Goal: Task Accomplishment & Management: Manage account settings

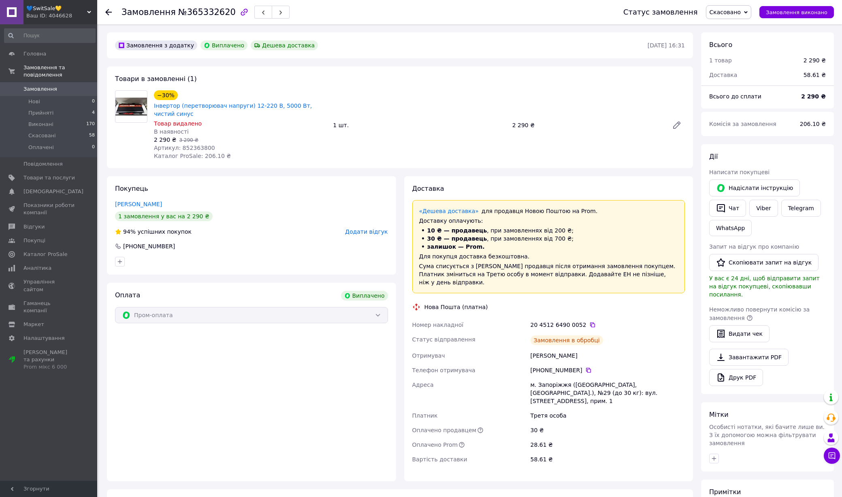
scroll to position [6, 0]
click at [61, 182] on link "Товари та послуги" at bounding box center [50, 178] width 100 height 14
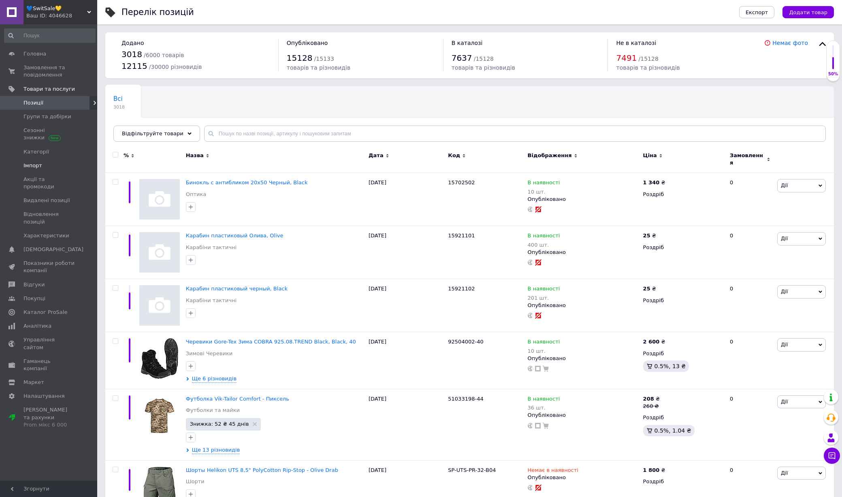
click at [44, 166] on span "Імпорт" at bounding box center [48, 165] width 51 height 7
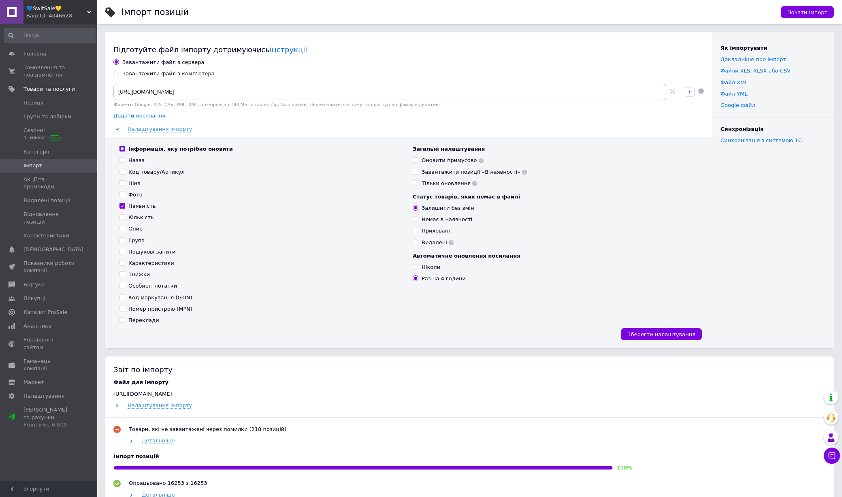
click at [171, 76] on div "Завантажити файл з комп'ютера" at bounding box center [168, 73] width 92 height 7
click at [119, 76] on input "Завантажити файл з комп'ютера" at bounding box center [115, 72] width 5 height 5
radio input "true"
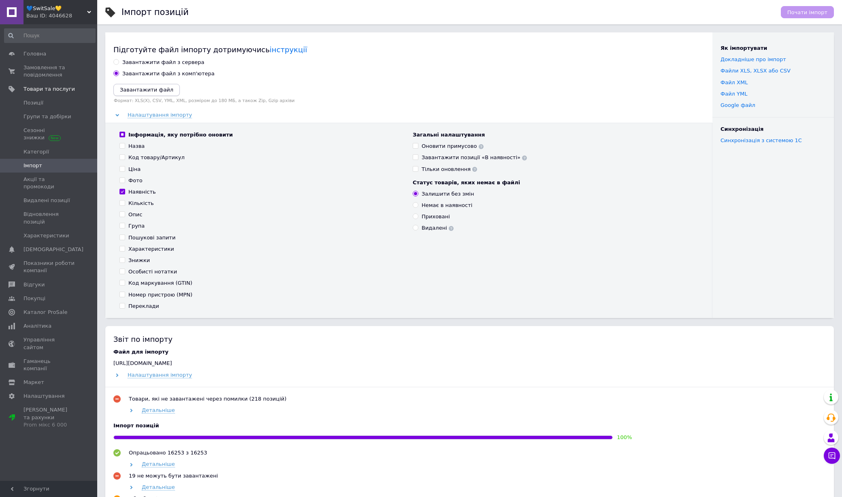
click at [153, 91] on icon "Завантажити файл" at bounding box center [146, 90] width 53 height 6
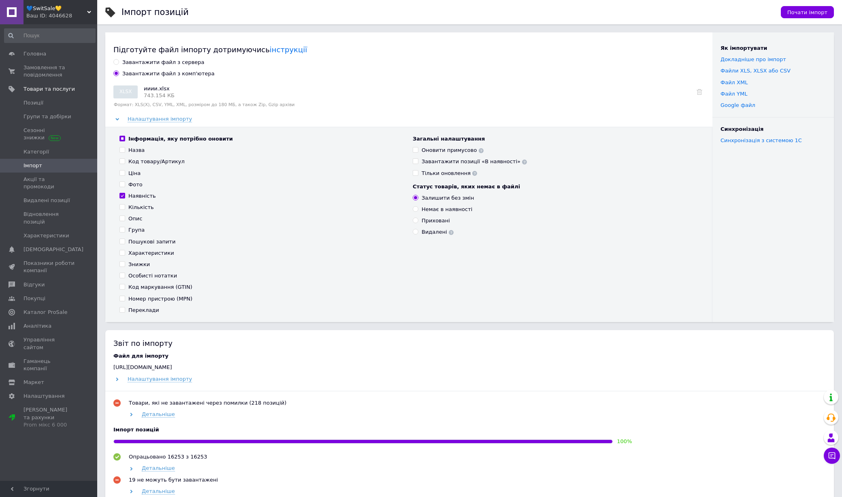
click at [123, 140] on input "Інформація, яку потрібно оновити" at bounding box center [121, 138] width 5 height 5
checkbox input "false"
click at [123, 140] on input "Інформація, яку потрібно оновити" at bounding box center [121, 138] width 5 height 5
checkbox input "true"
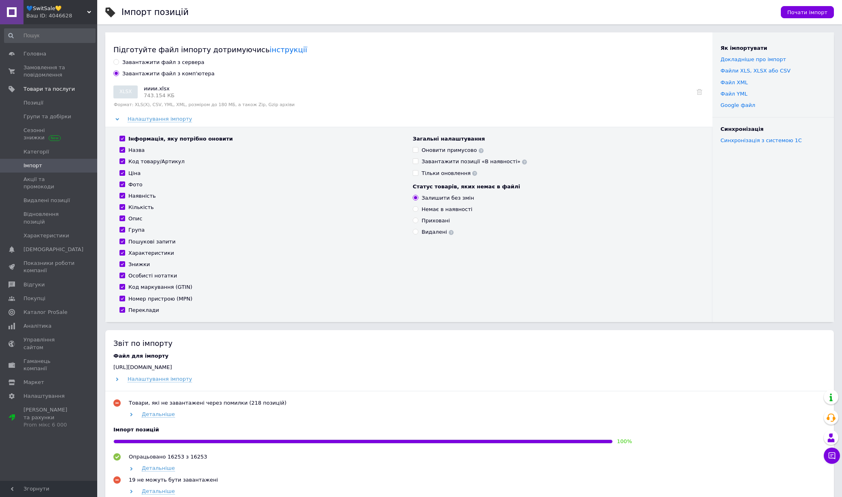
checkbox input "true"
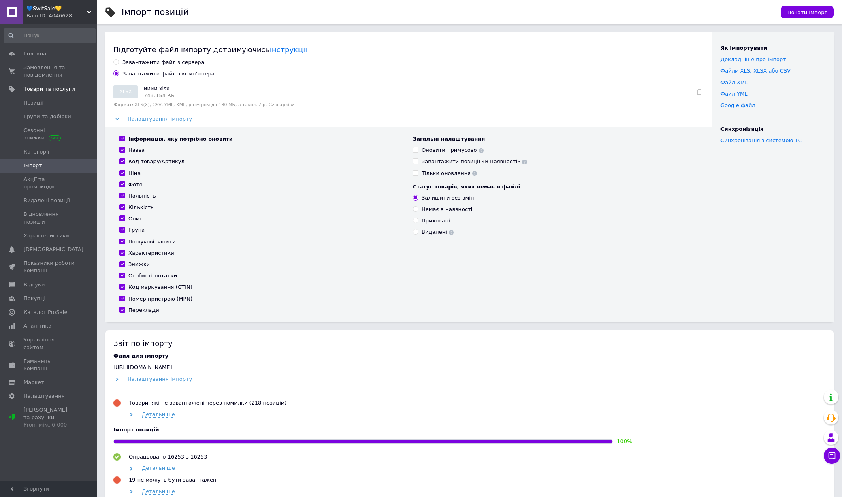
checkbox input "true"
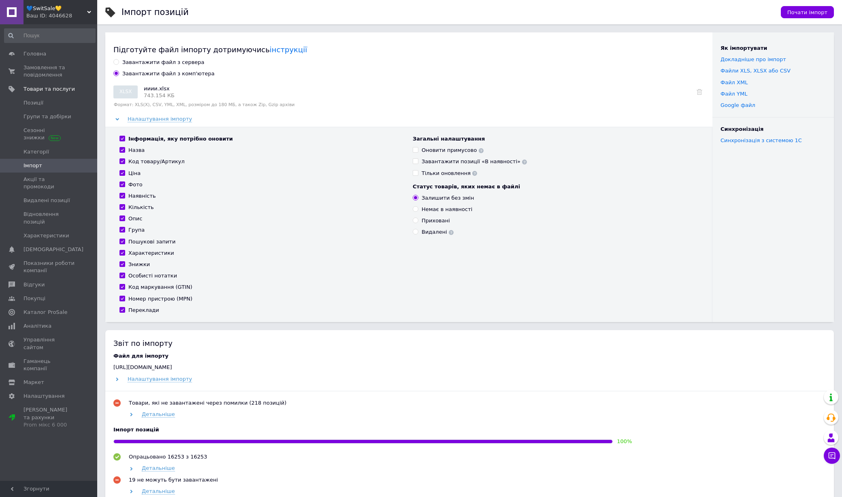
checkbox input "true"
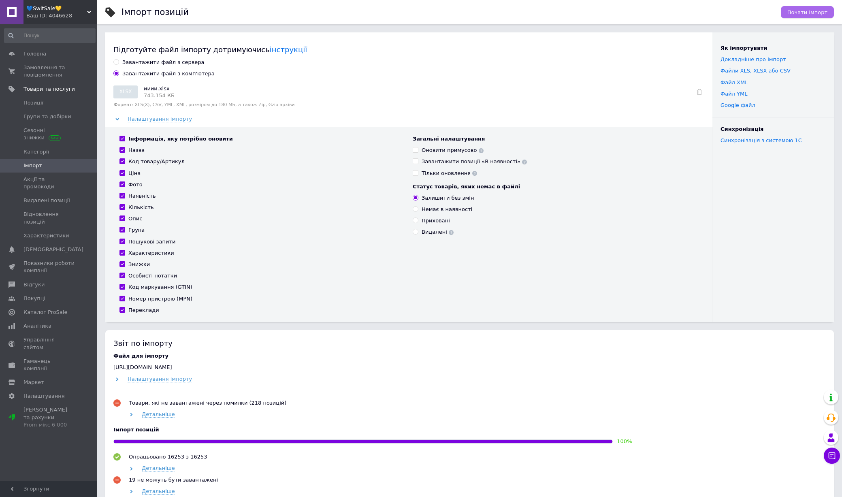
click at [802, 16] on button "Почати імпорт" at bounding box center [806, 12] width 53 height 12
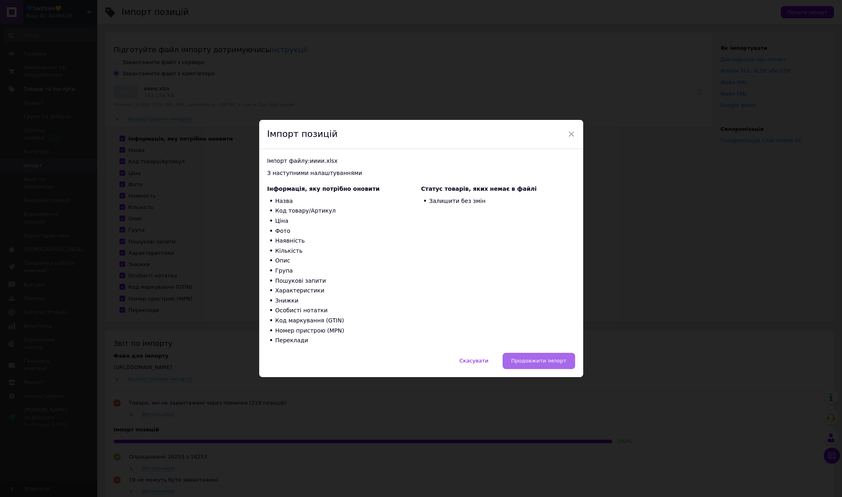
click at [533, 359] on span "Продовжити імпорт" at bounding box center [538, 360] width 55 height 6
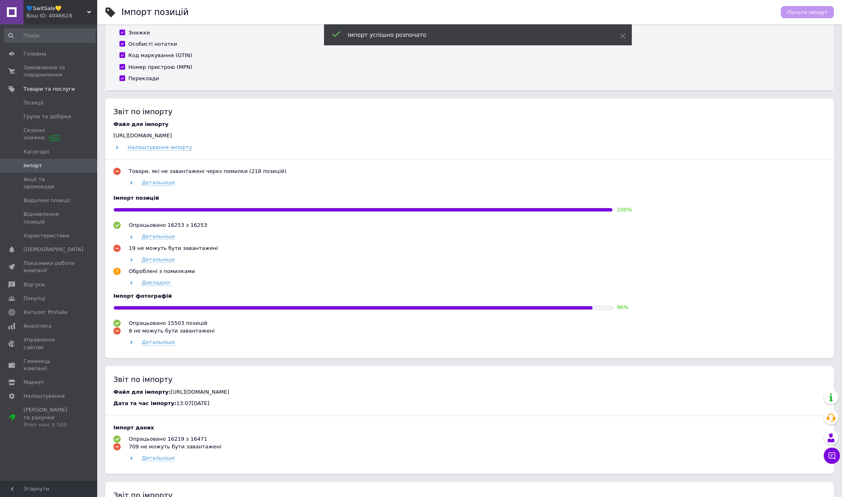
scroll to position [228, 0]
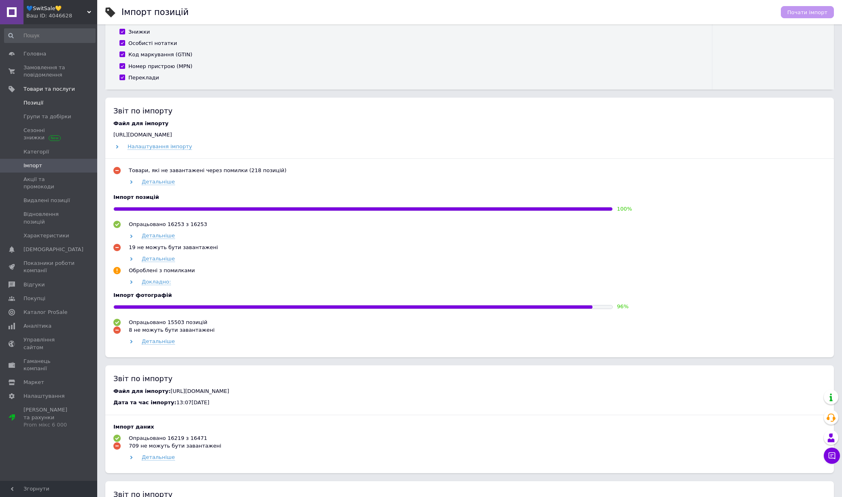
click at [55, 101] on span "Позиції" at bounding box center [48, 102] width 51 height 7
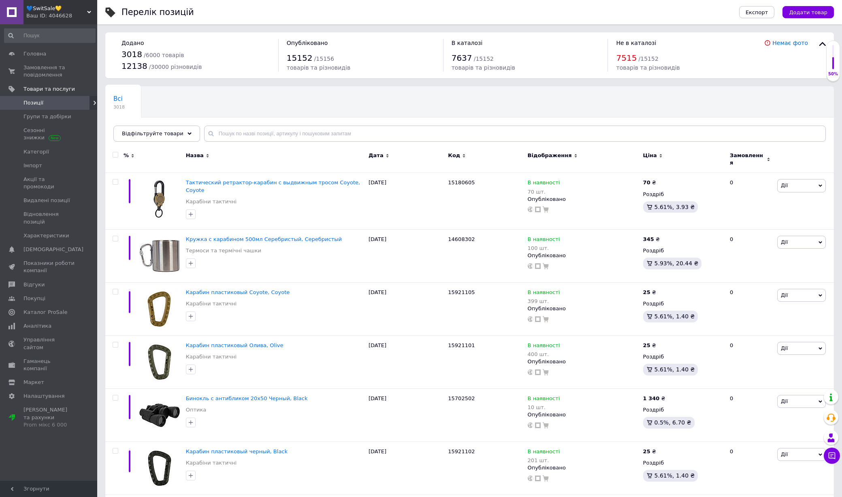
click at [660, 154] on icon at bounding box center [661, 156] width 4 height 4
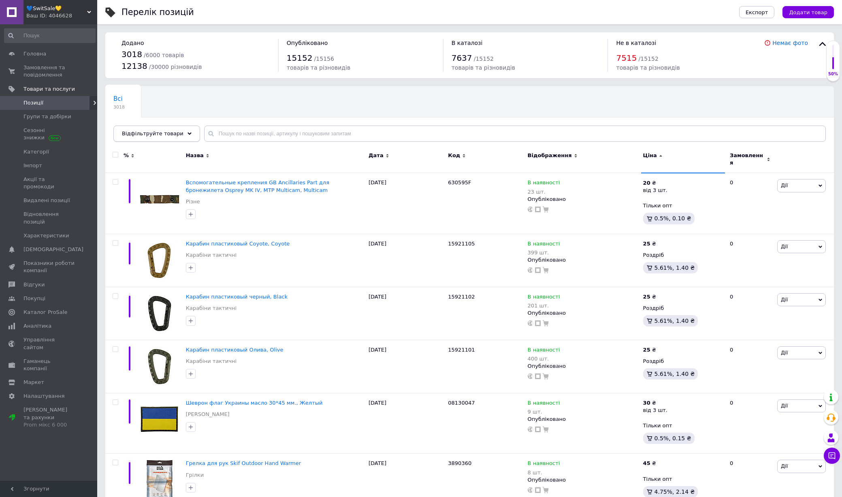
click at [164, 138] on div "Відфільтруйте товари" at bounding box center [156, 133] width 87 height 16
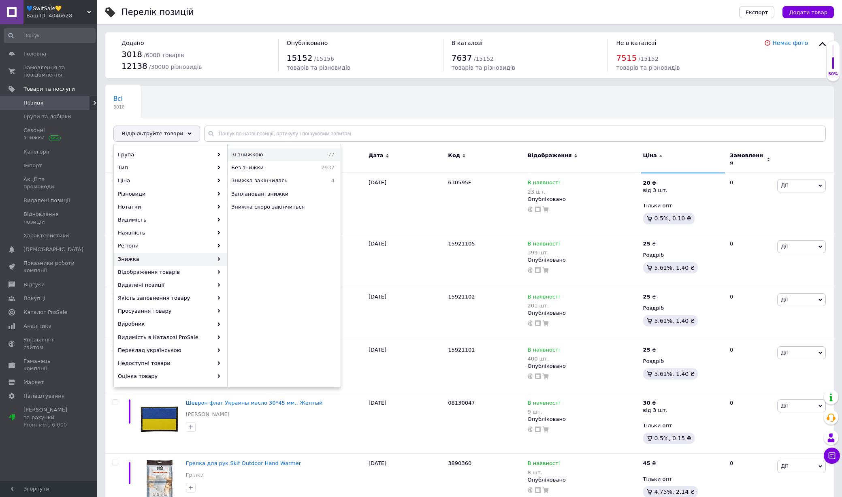
click at [298, 157] on span "Зі знижкою" at bounding box center [269, 154] width 77 height 7
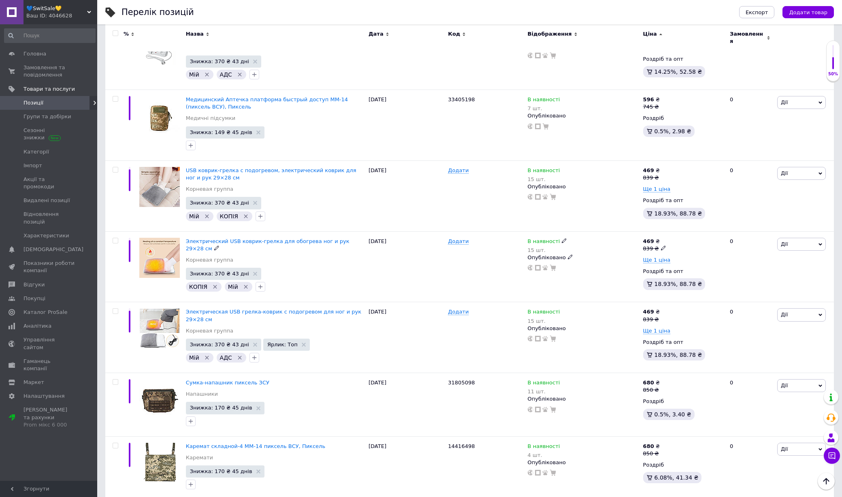
scroll to position [3675, 0]
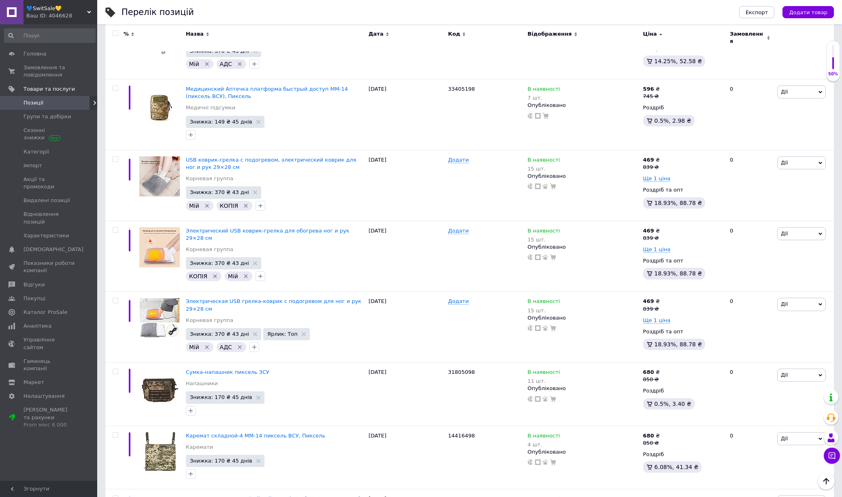
click at [116, 35] on input "checkbox" at bounding box center [115, 33] width 5 height 5
checkbox input "true"
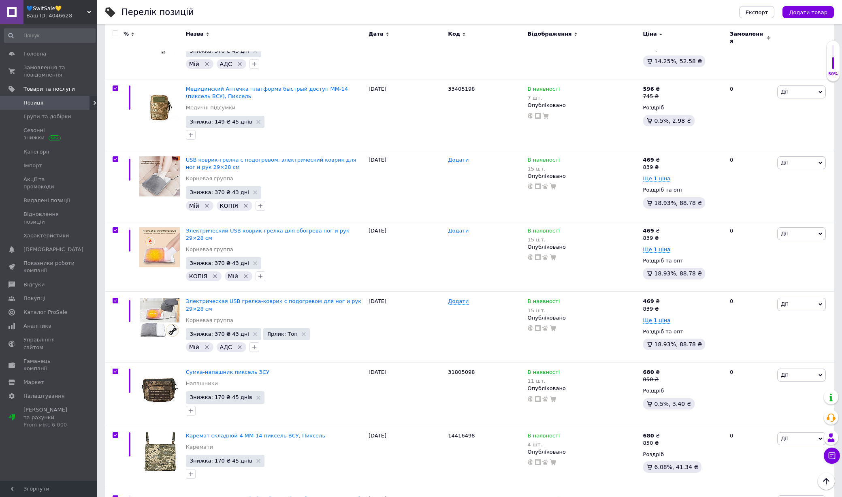
checkbox input "true"
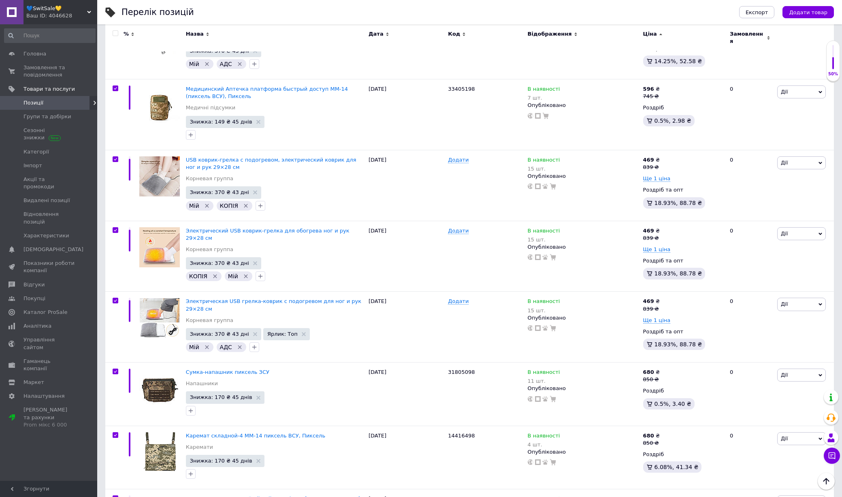
checkbox input "true"
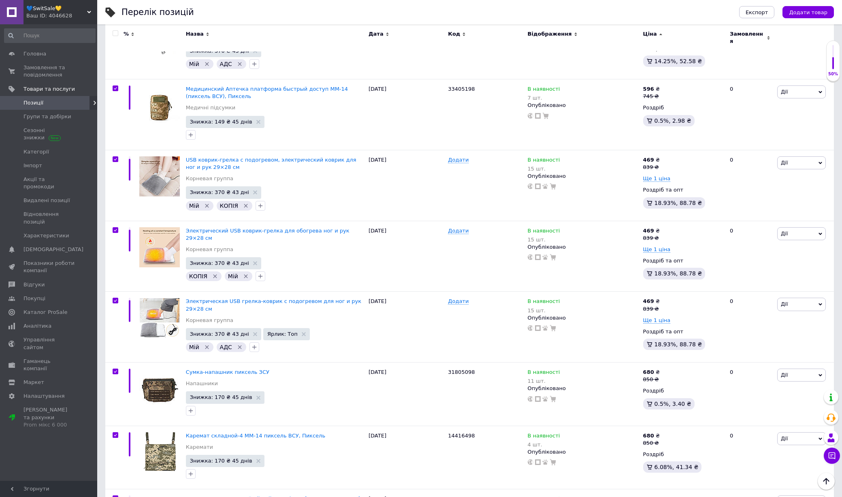
checkbox input "true"
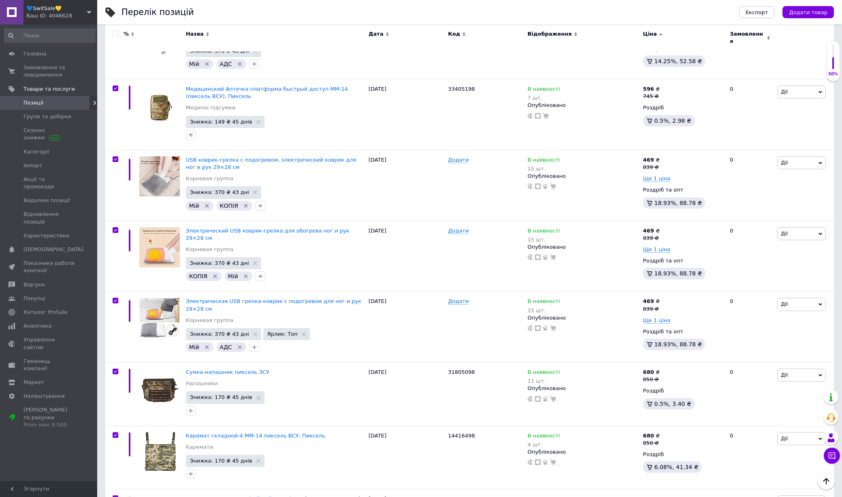
checkbox input "true"
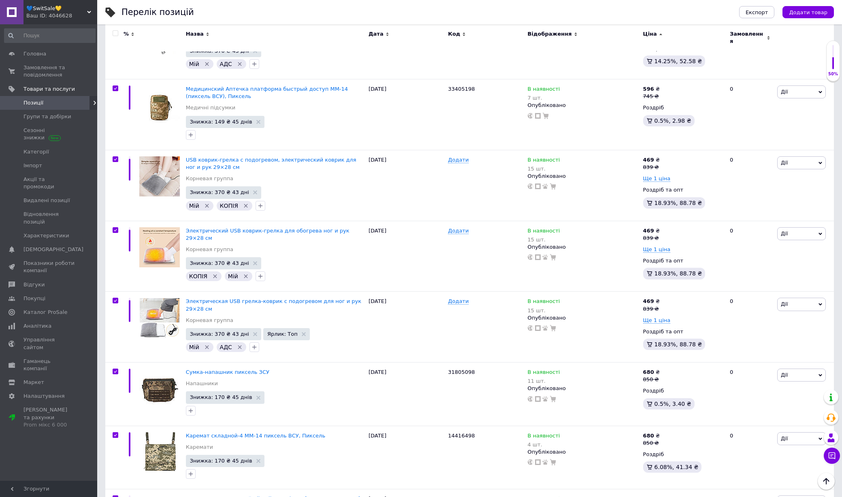
checkbox input "true"
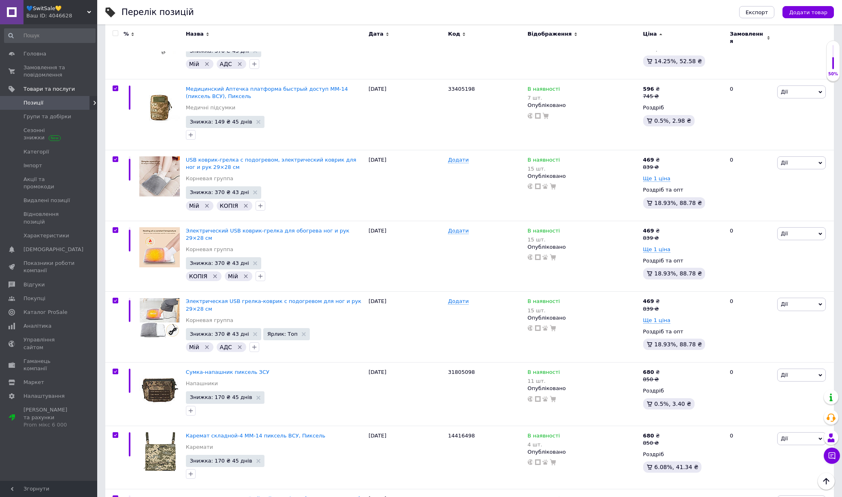
checkbox input "true"
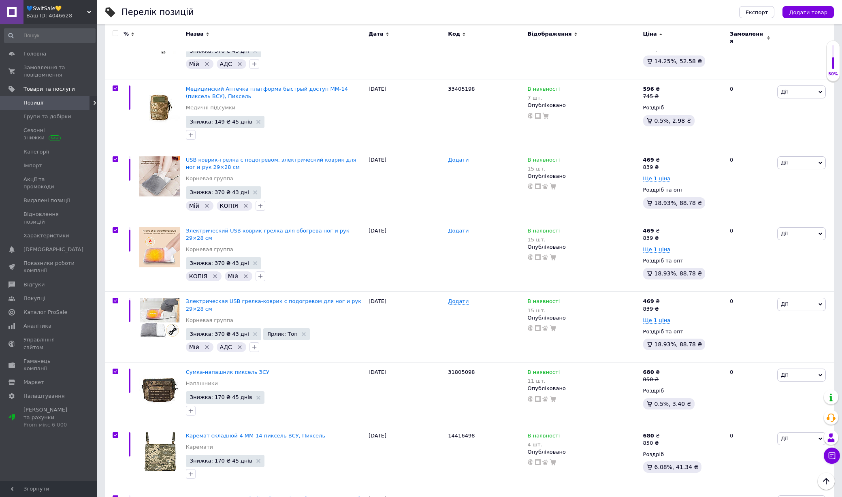
checkbox input "true"
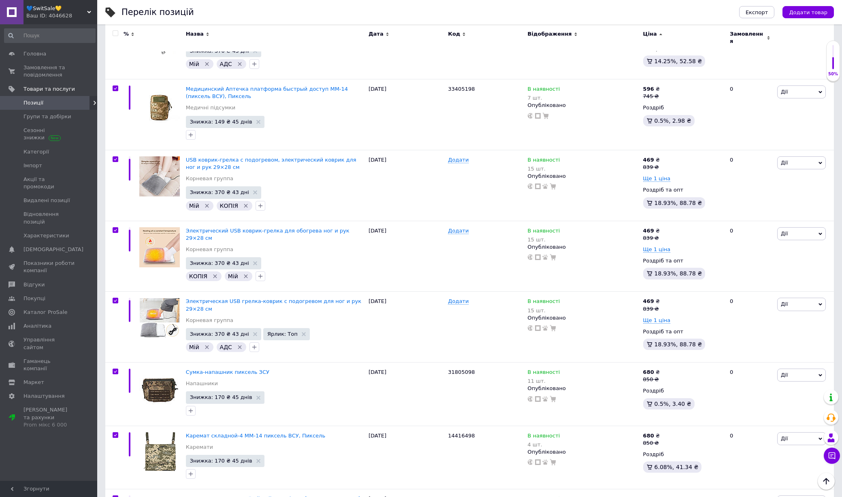
checkbox input "true"
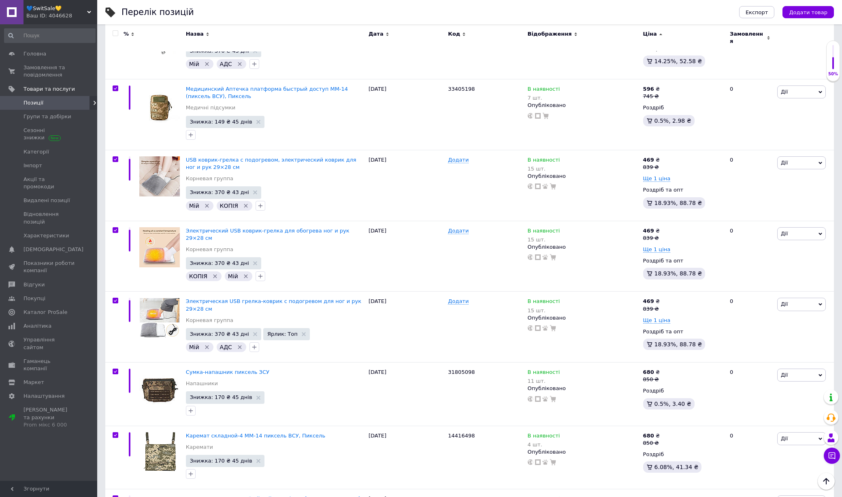
checkbox input "true"
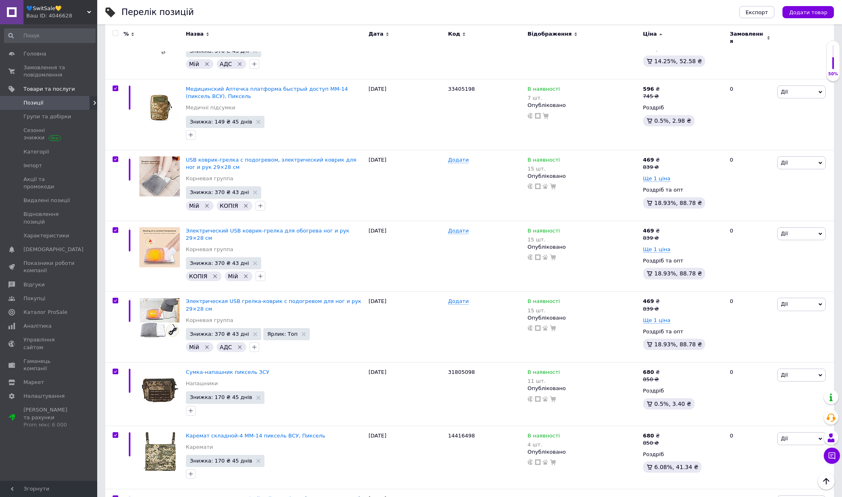
checkbox input "true"
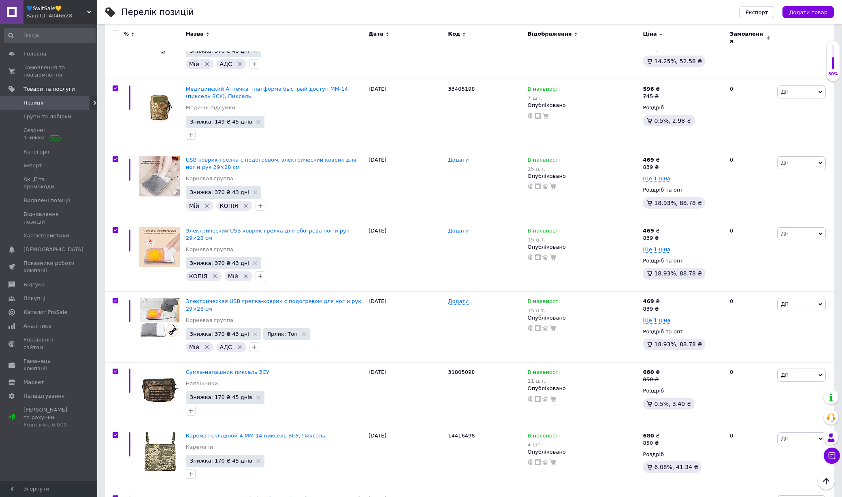
checkbox input "true"
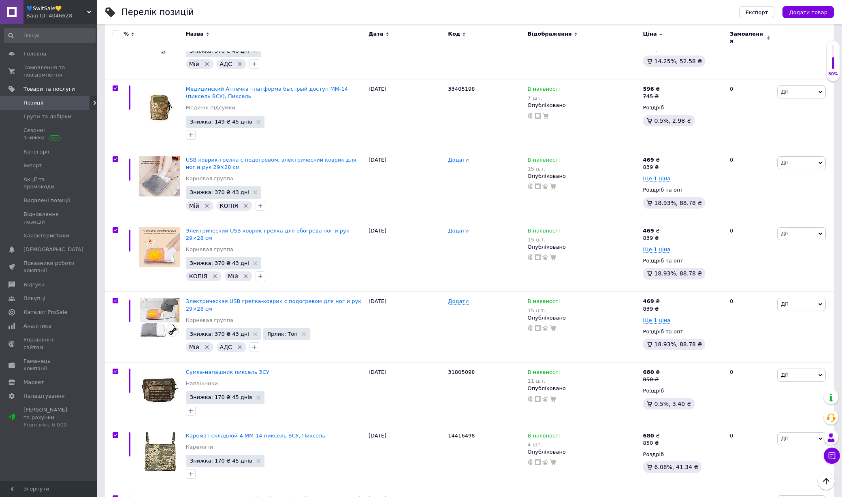
checkbox input "true"
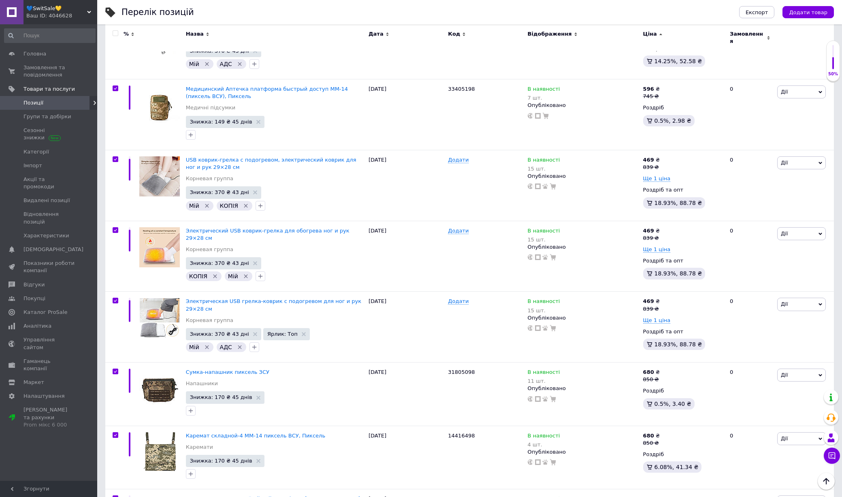
checkbox input "true"
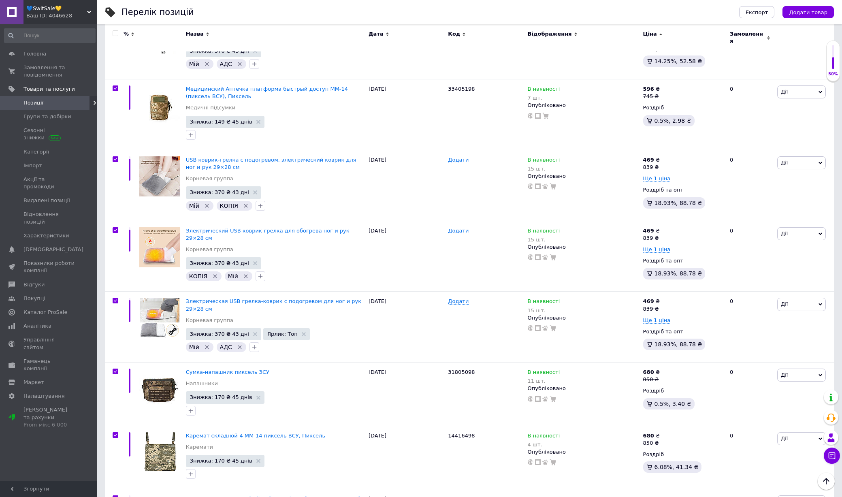
checkbox input "true"
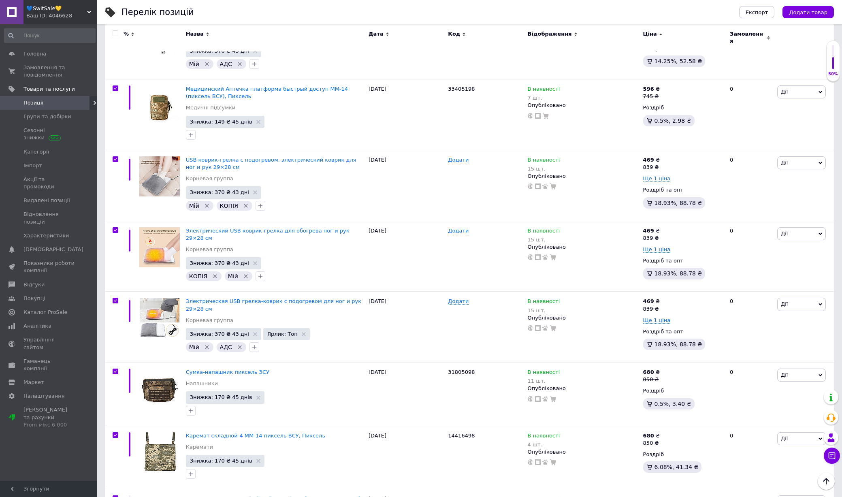
checkbox input "true"
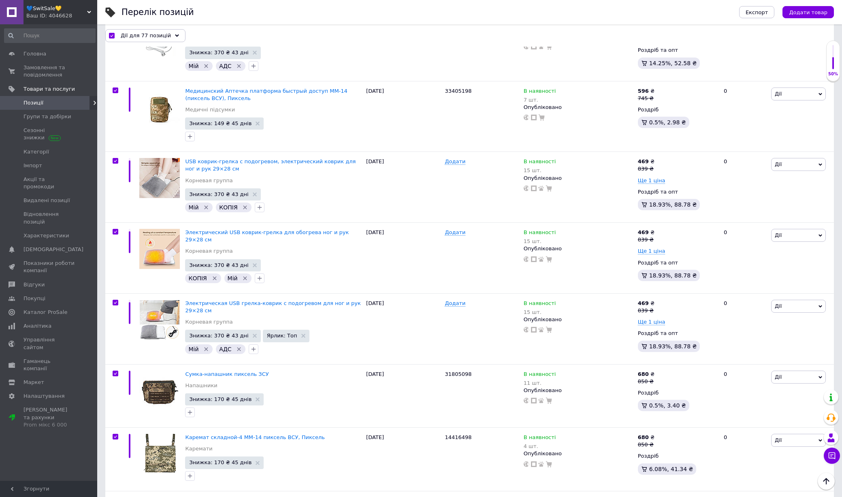
scroll to position [3674, 0]
click at [114, 300] on input "checkbox" at bounding box center [115, 302] width 5 height 5
checkbox input "false"
checkbox input "true"
click at [114, 230] on input "checkbox" at bounding box center [115, 232] width 5 height 5
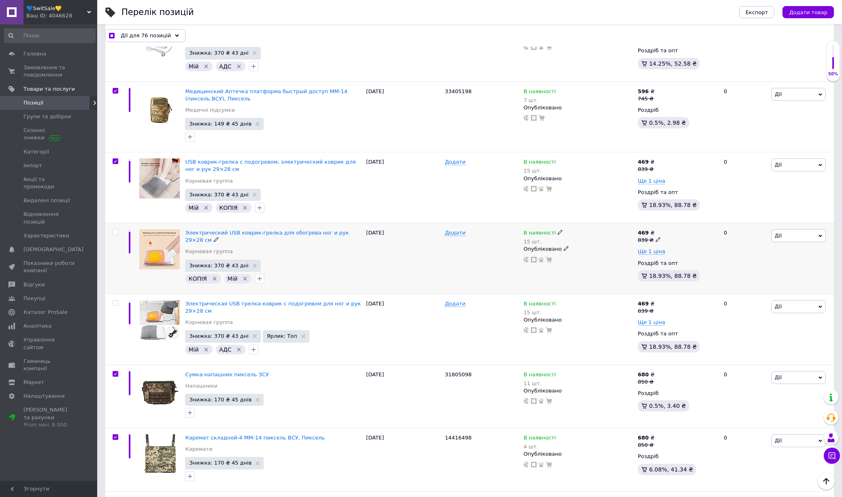
checkbox input "false"
checkbox input "true"
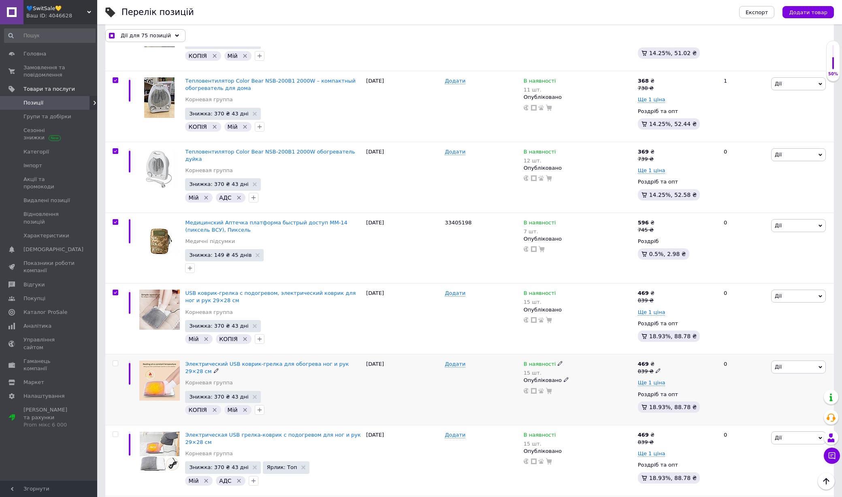
scroll to position [3535, 0]
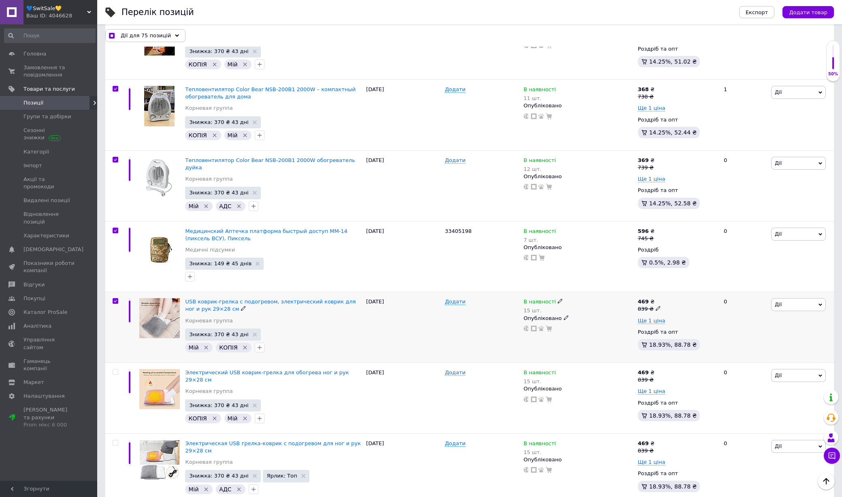
click at [113, 298] on input "checkbox" at bounding box center [115, 300] width 5 height 5
checkbox input "false"
checkbox input "true"
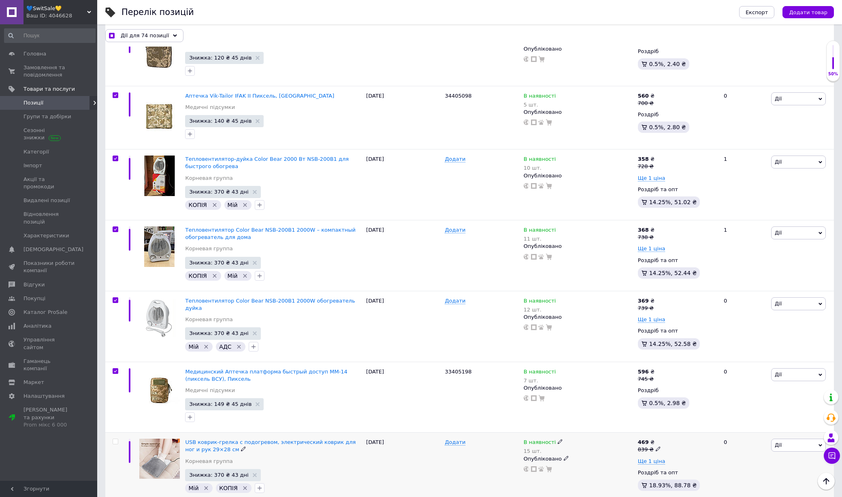
scroll to position [3394, 0]
click at [113, 298] on input "checkbox" at bounding box center [115, 300] width 5 height 5
checkbox input "false"
checkbox input "true"
click at [114, 227] on input "checkbox" at bounding box center [115, 229] width 5 height 5
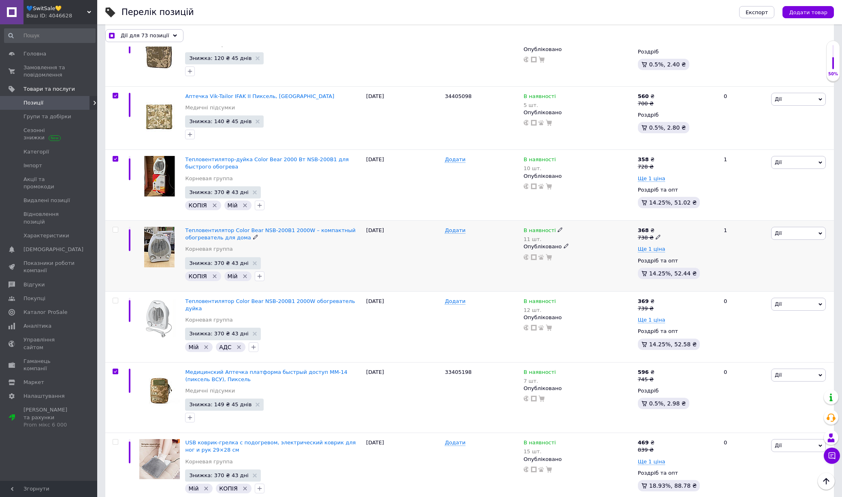
checkbox input "false"
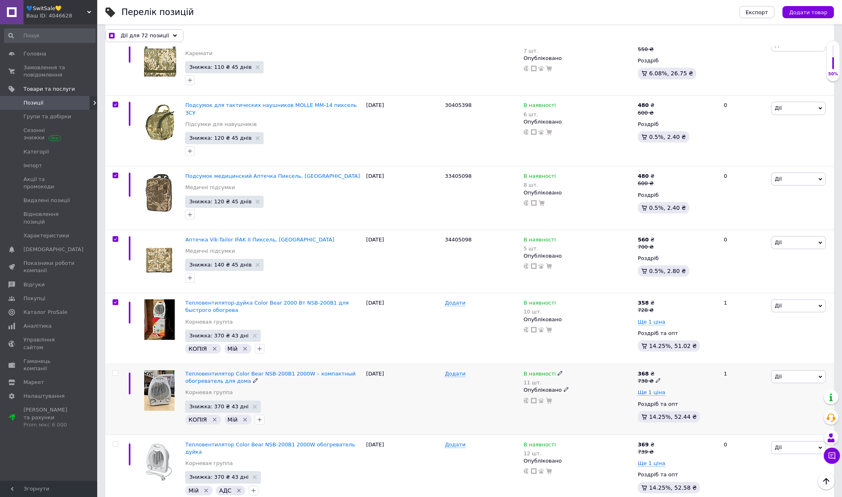
scroll to position [3249, 0]
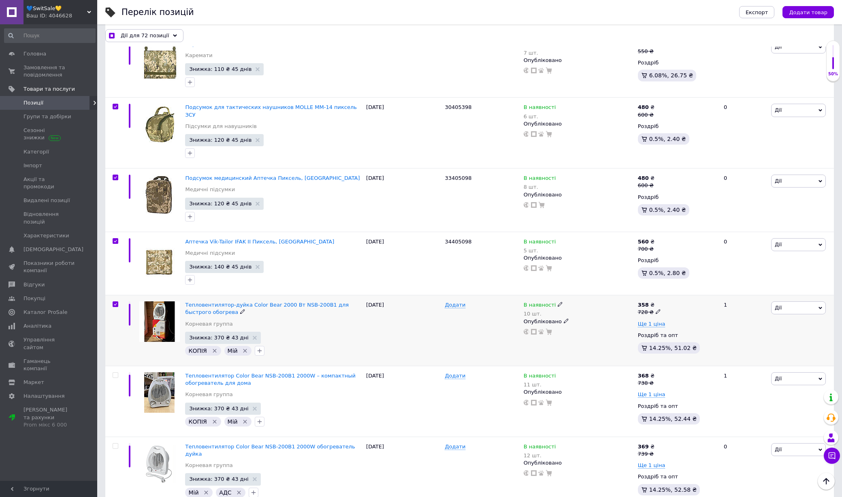
click at [115, 295] on div at bounding box center [114, 330] width 18 height 71
checkbox input "true"
click at [115, 302] on input "checkbox" at bounding box center [115, 304] width 5 height 5
checkbox input "false"
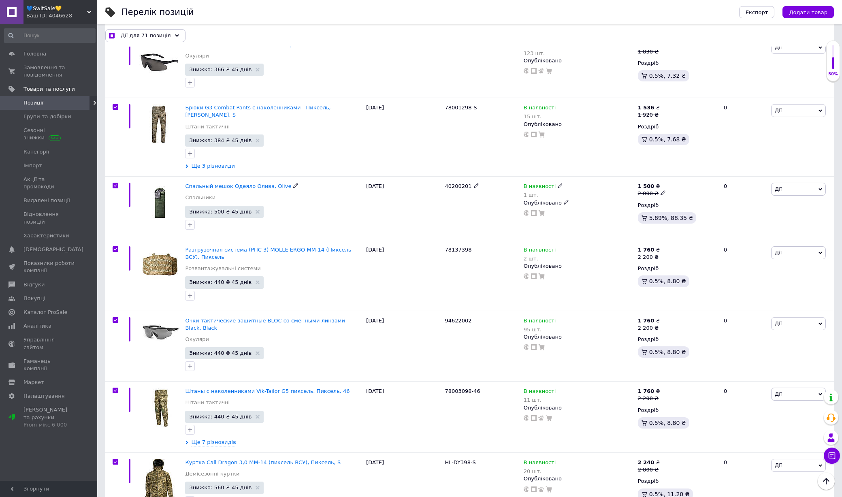
scroll to position [4963, 0]
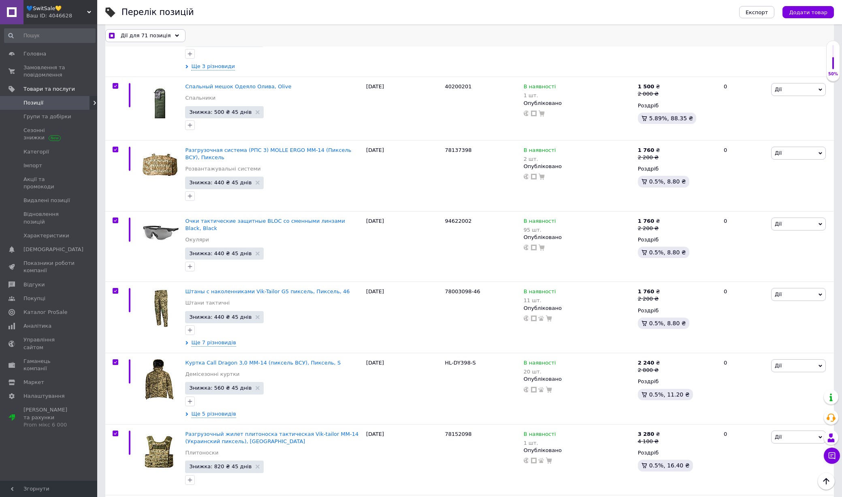
click at [149, 36] on span "Дії для 71 позиція" at bounding box center [146, 35] width 50 height 7
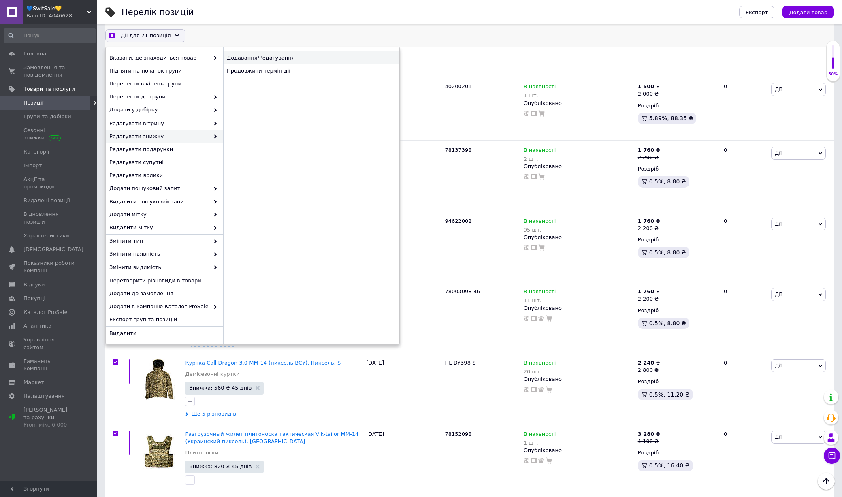
click at [280, 57] on div "Додавання/Редагування" at bounding box center [311, 57] width 176 height 13
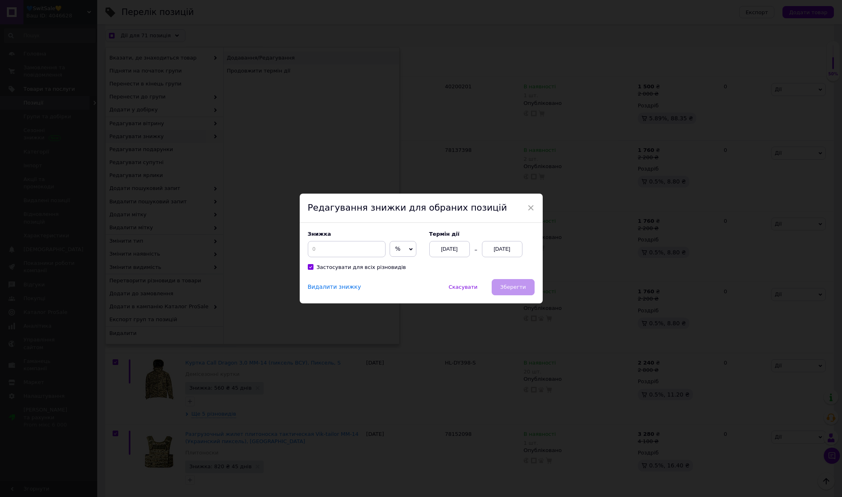
scroll to position [4931, 0]
click at [326, 286] on span "Видалити знижку" at bounding box center [334, 286] width 53 height 7
checkbox input "true"
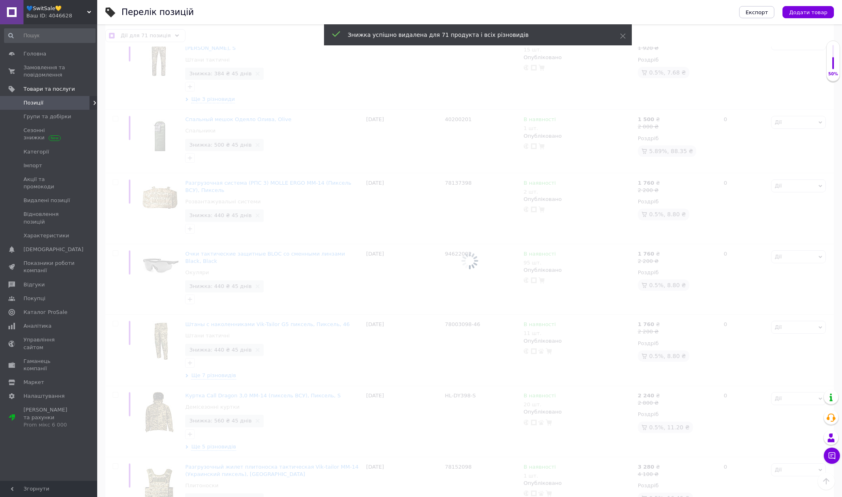
checkbox input "false"
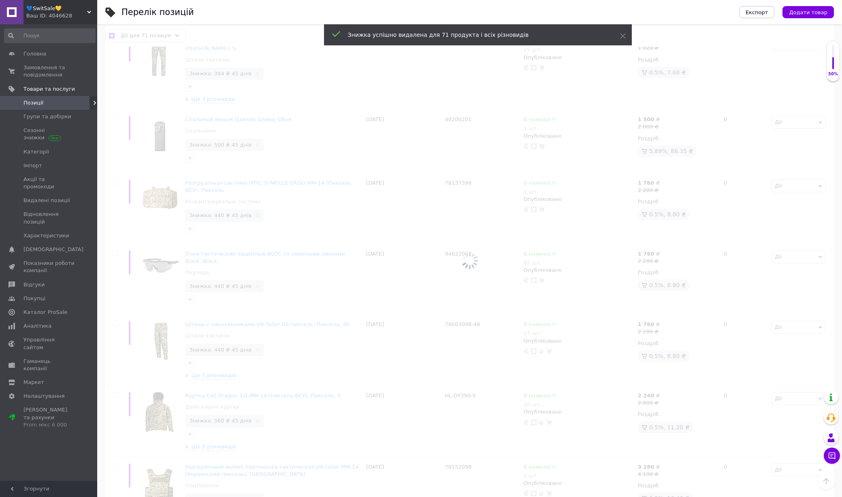
checkbox input "false"
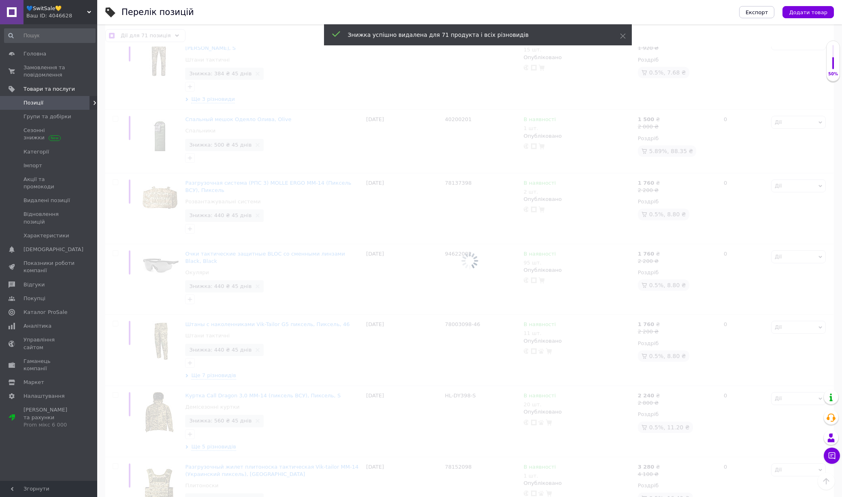
checkbox input "false"
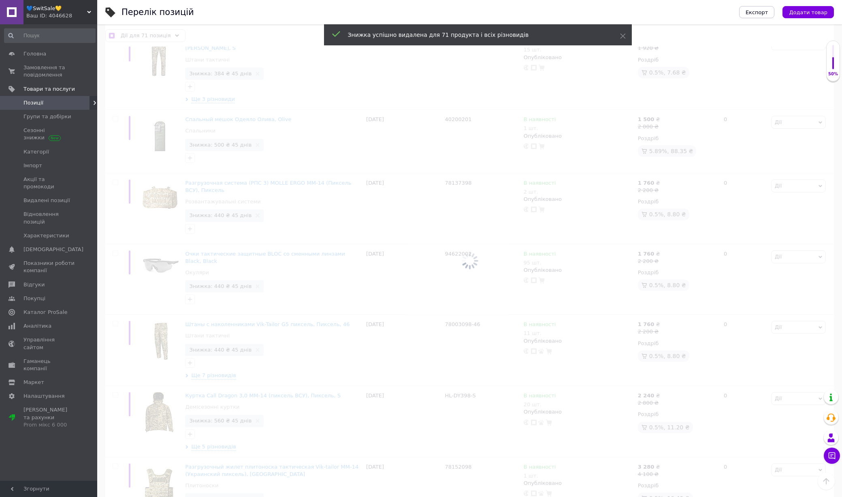
checkbox input "false"
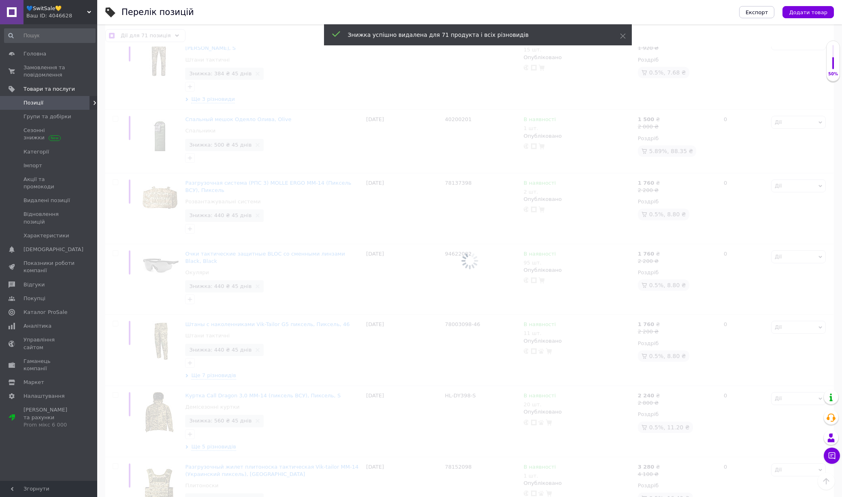
checkbox input "false"
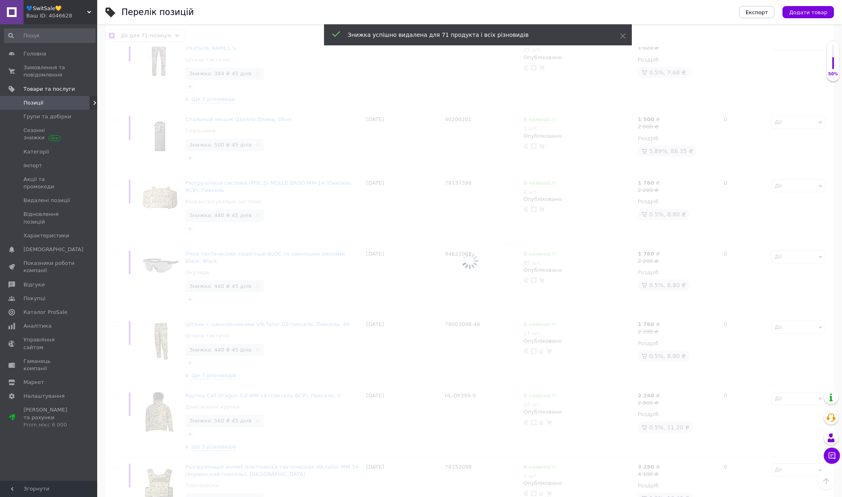
checkbox input "false"
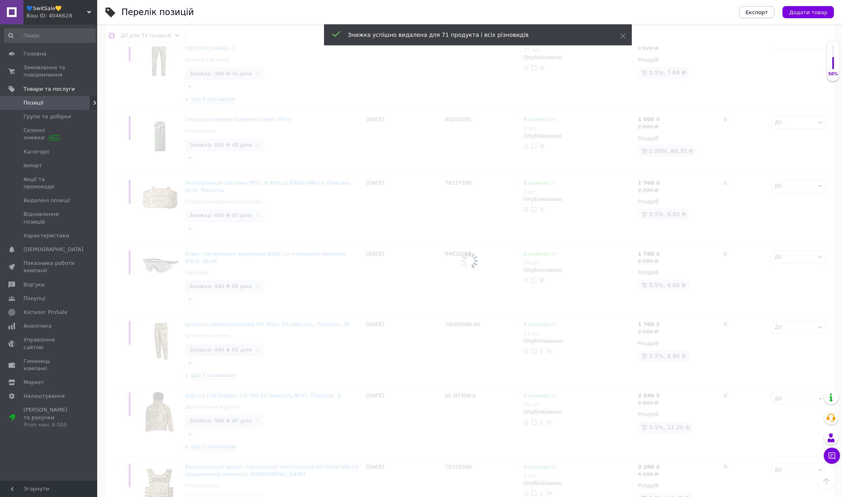
checkbox input "false"
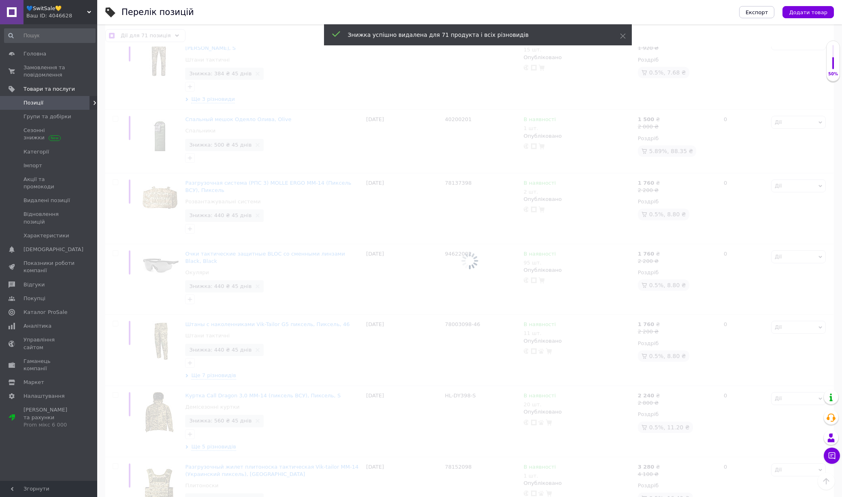
checkbox input "false"
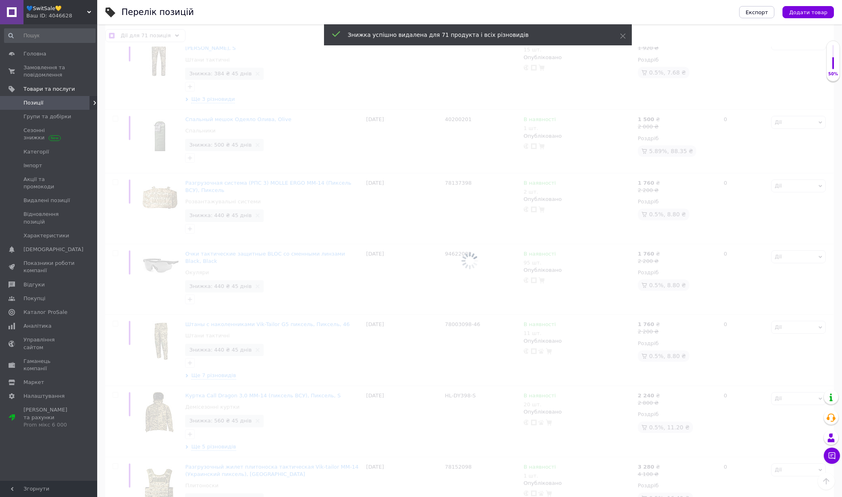
checkbox input "false"
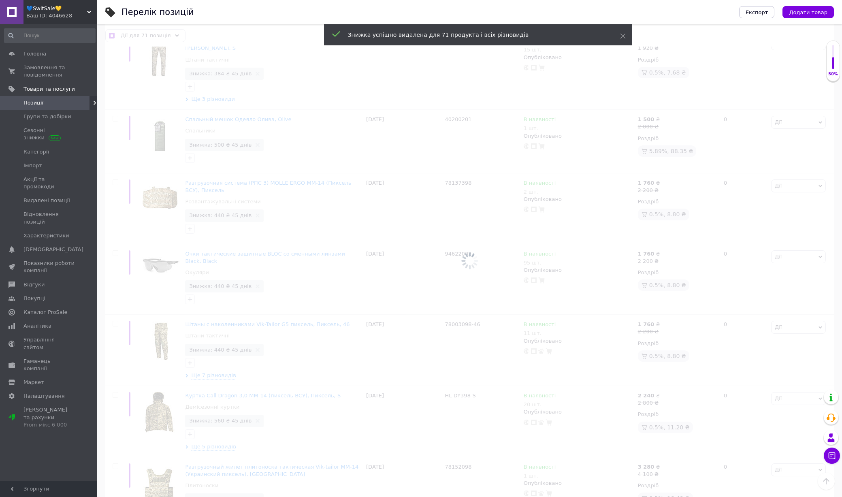
checkbox input "false"
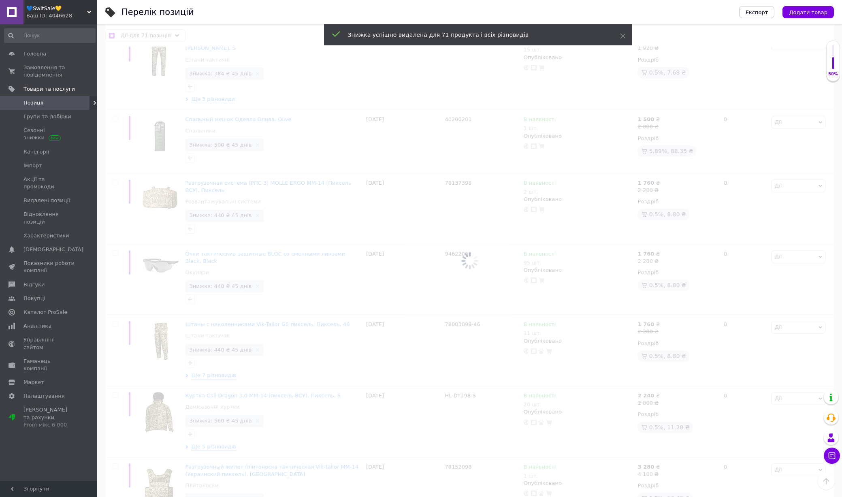
checkbox input "false"
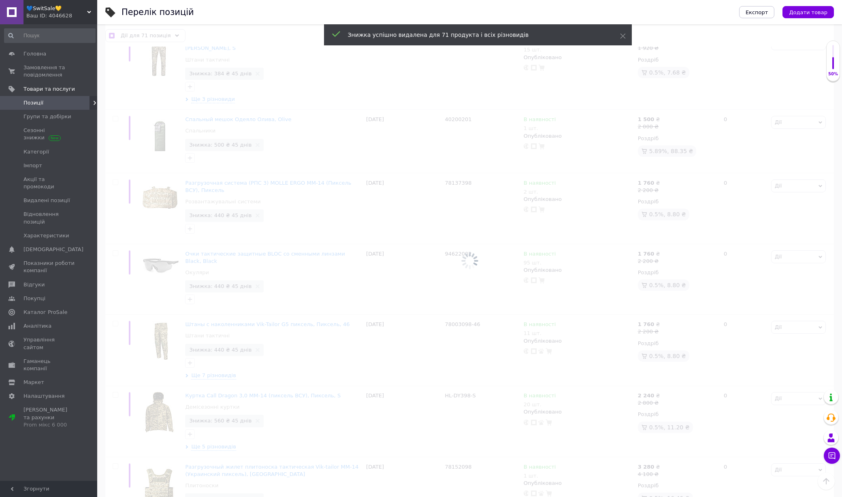
checkbox input "false"
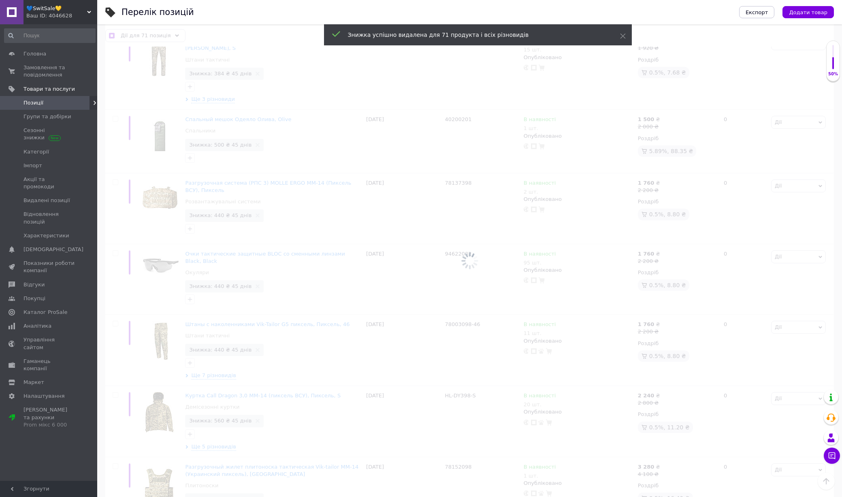
checkbox input "false"
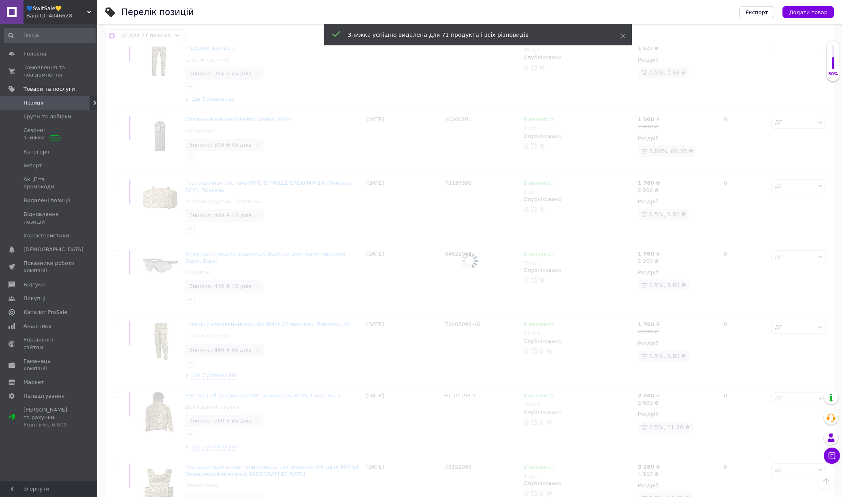
checkbox input "false"
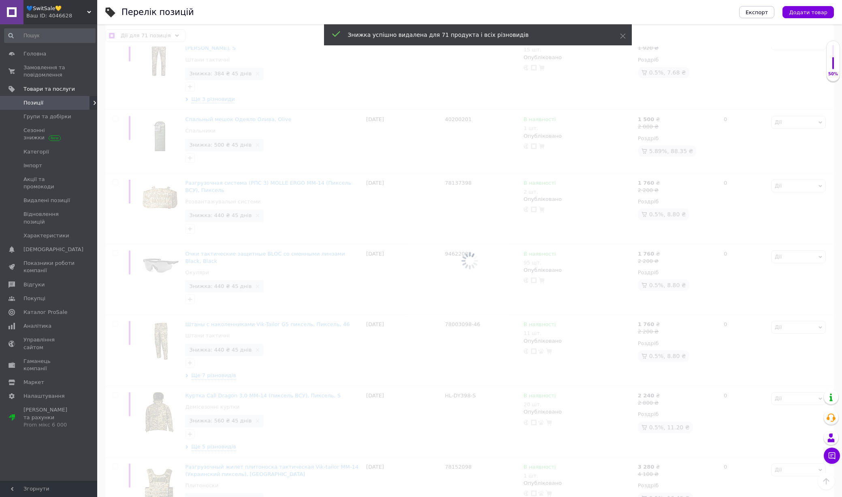
checkbox input "false"
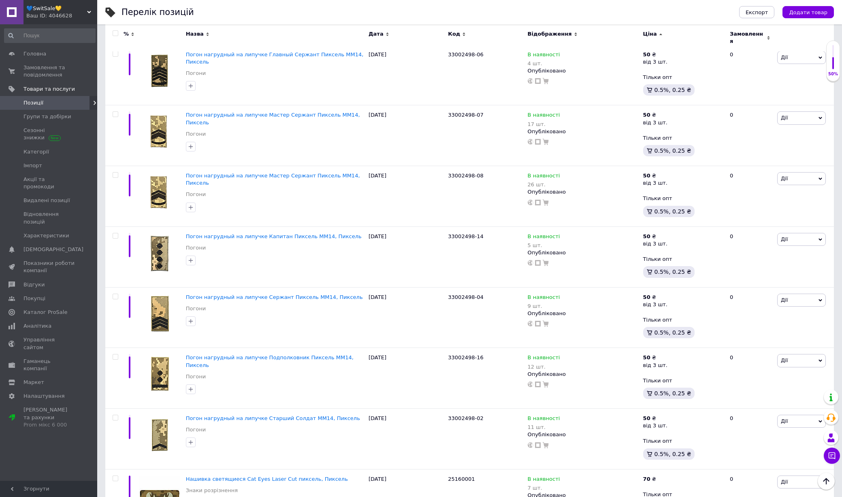
scroll to position [0, 0]
